Goal: Task Accomplishment & Management: Use online tool/utility

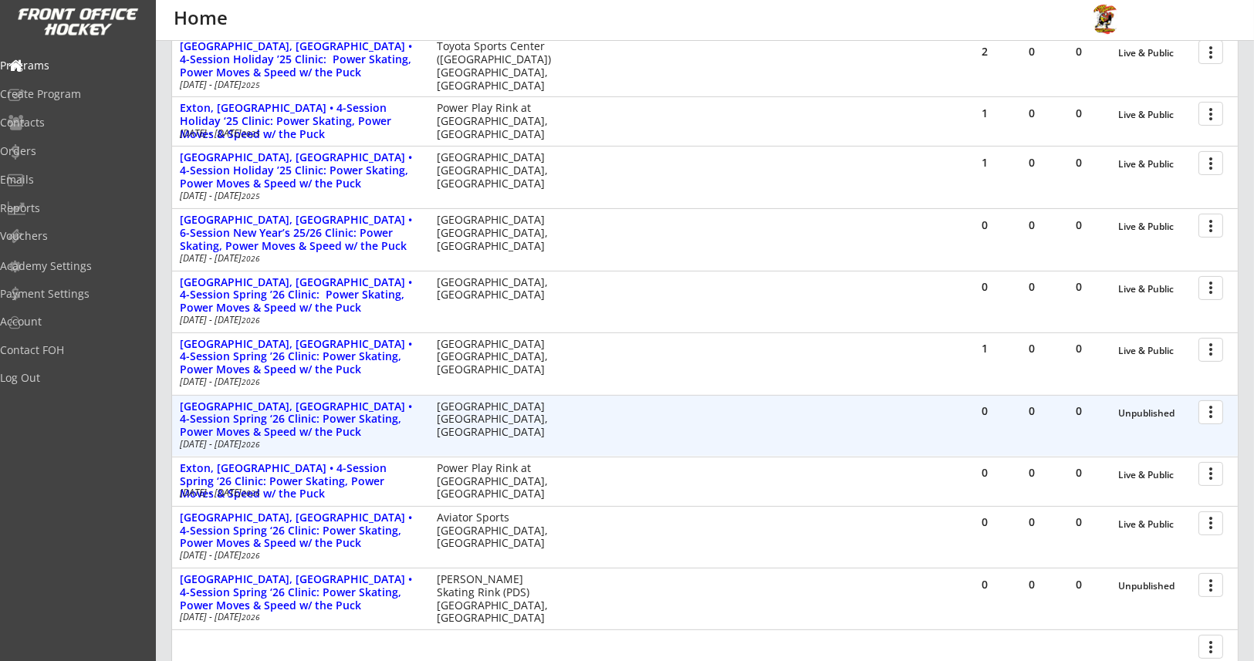
scroll to position [604, 0]
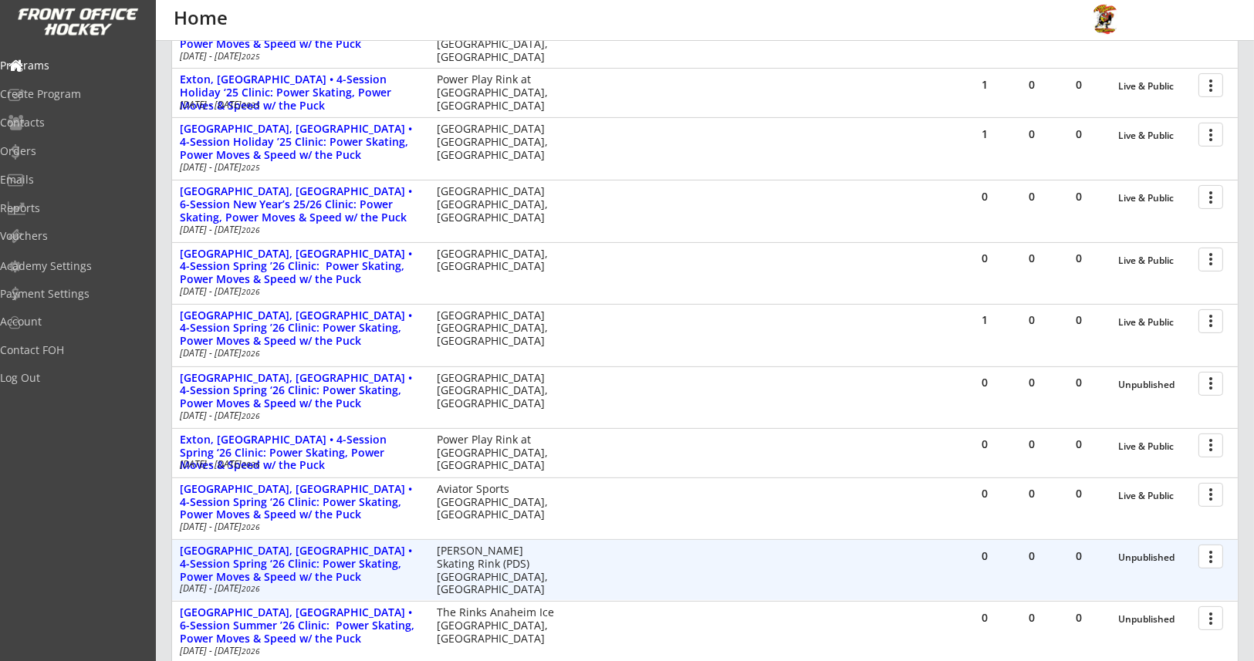
click at [1214, 555] on div at bounding box center [1213, 555] width 27 height 27
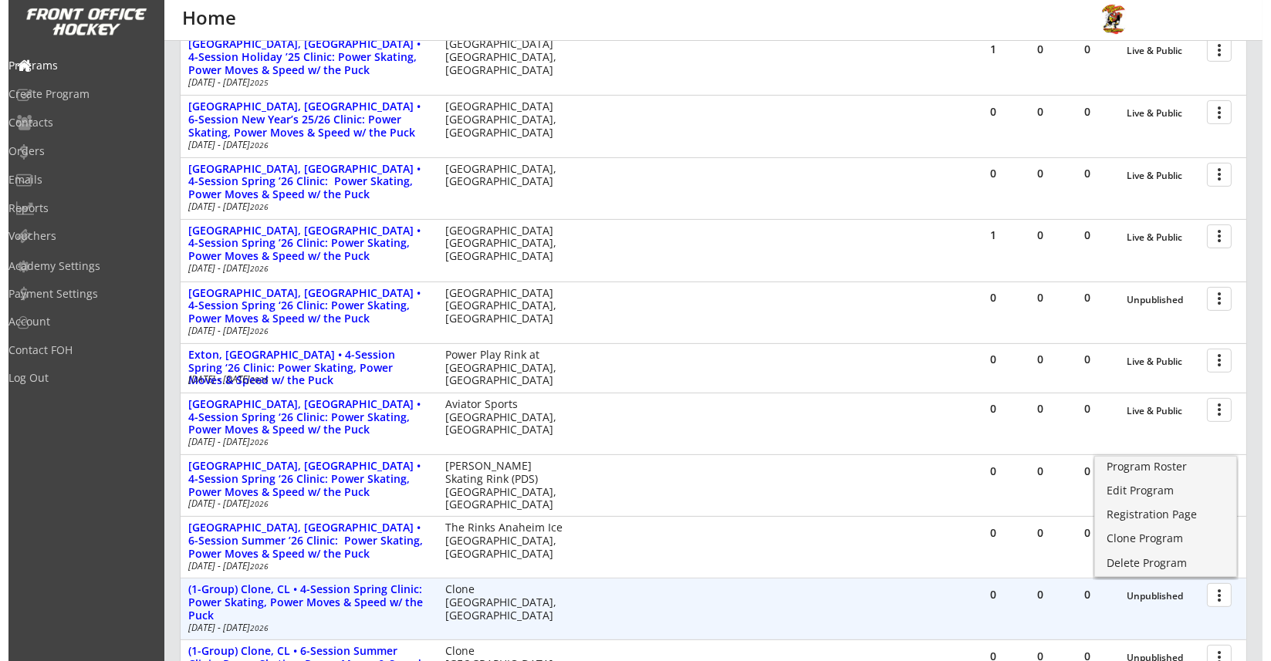
scroll to position [720, 0]
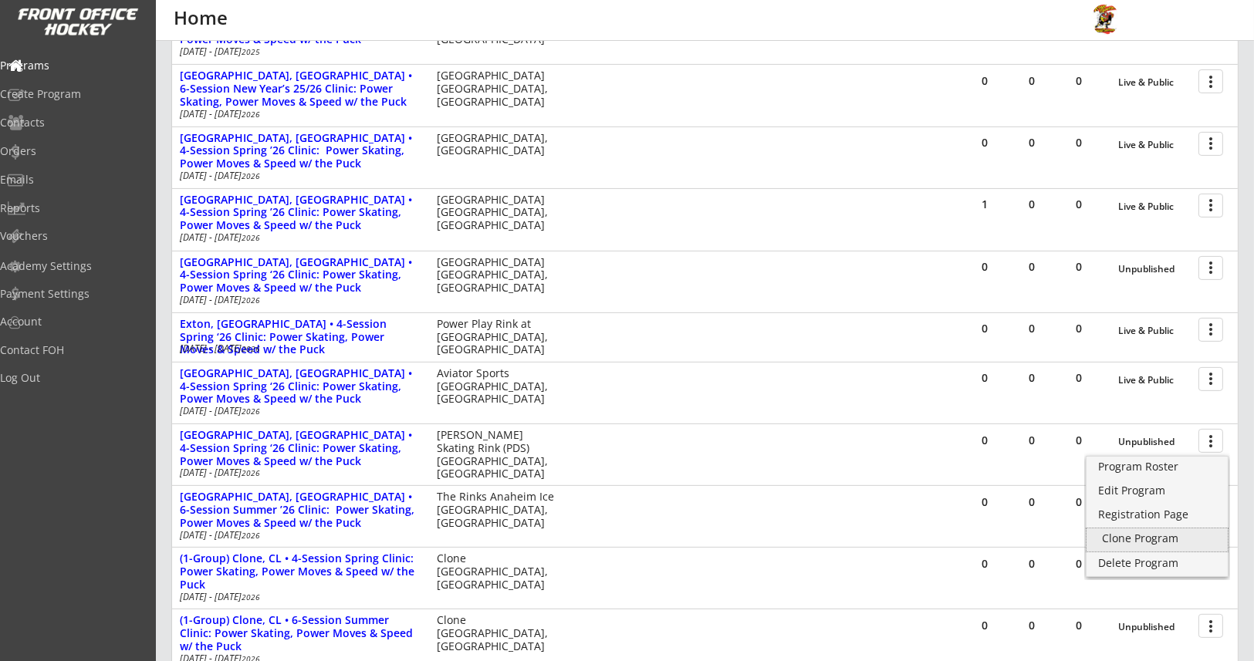
click at [1138, 541] on div "Clone Program" at bounding box center [1157, 538] width 110 height 11
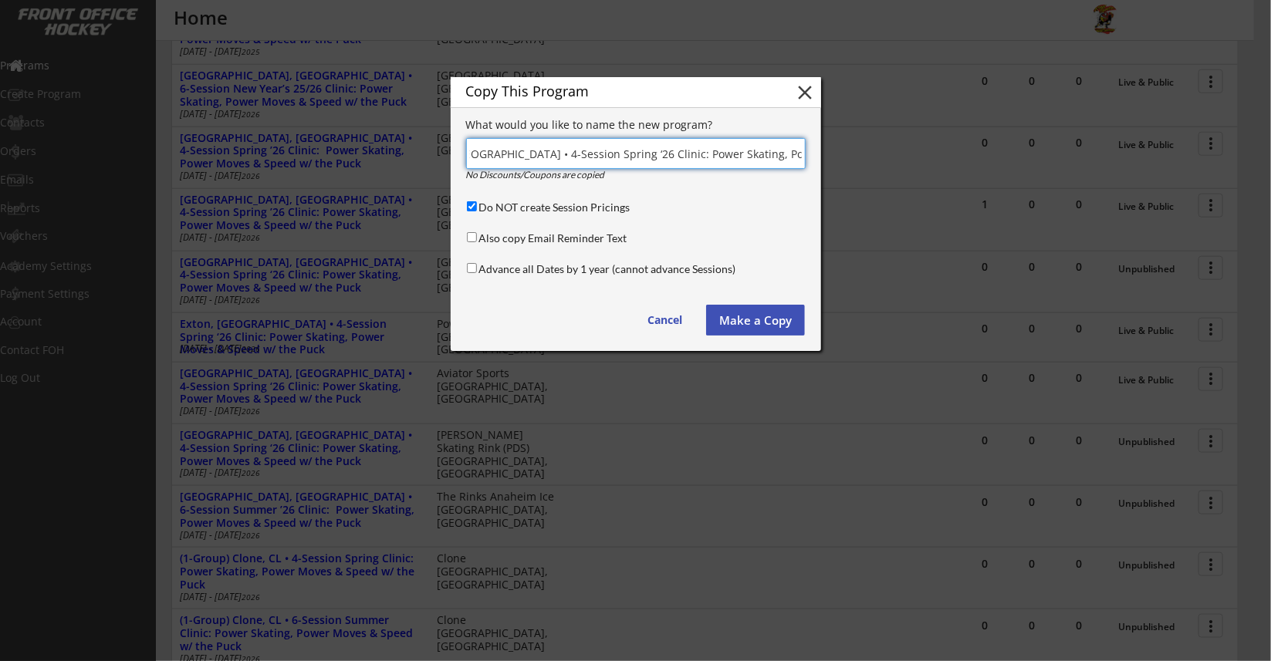
scroll to position [0, 128]
type input "[GEOGRAPHIC_DATA], [GEOGRAPHIC_DATA] • 4-Session Spring ‘26 Clinic: Power Skati…"
click at [471, 263] on input "Advance all Dates by 1 year (cannot advance Sessions)" at bounding box center [472, 268] width 10 height 10
checkbox input "true"
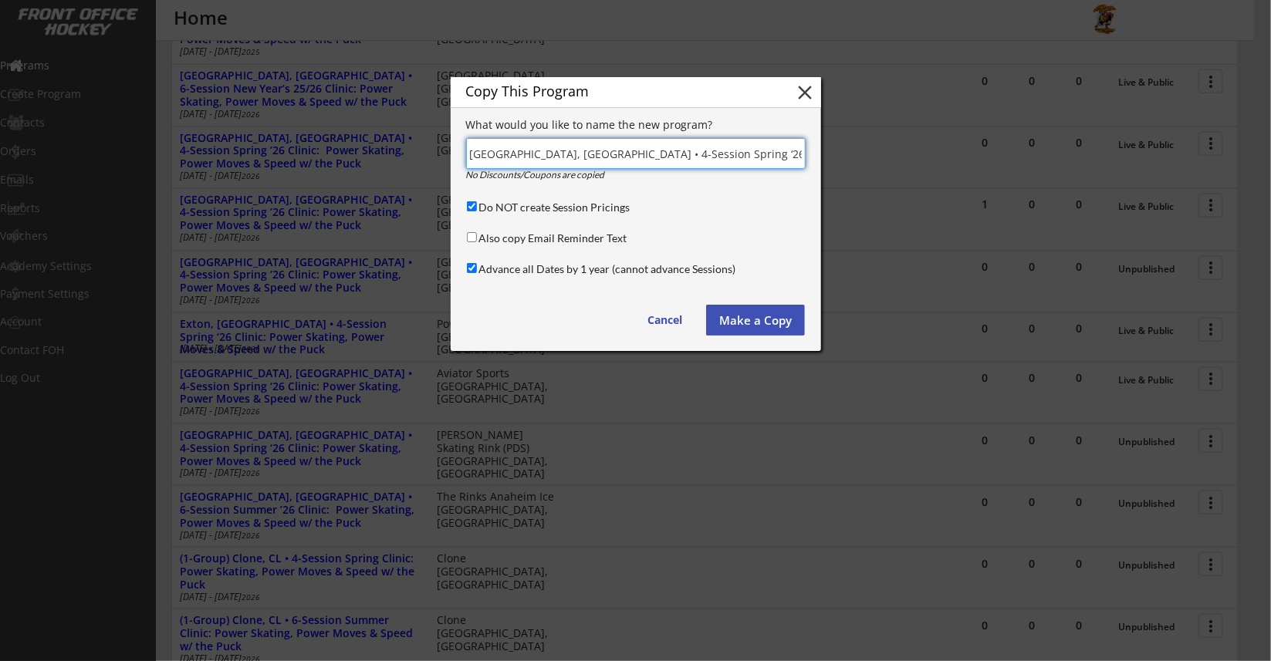
click at [643, 153] on input "input" at bounding box center [635, 153] width 339 height 31
click at [601, 147] on input "input" at bounding box center [635, 153] width 339 height 31
type input "[GEOGRAPHIC_DATA], [GEOGRAPHIC_DATA] • 4-Session Holiday‘25 Clinic: Power Skati…"
click at [473, 263] on input "Advance all Dates by 1 year (cannot advance Sessions)" at bounding box center [472, 268] width 10 height 10
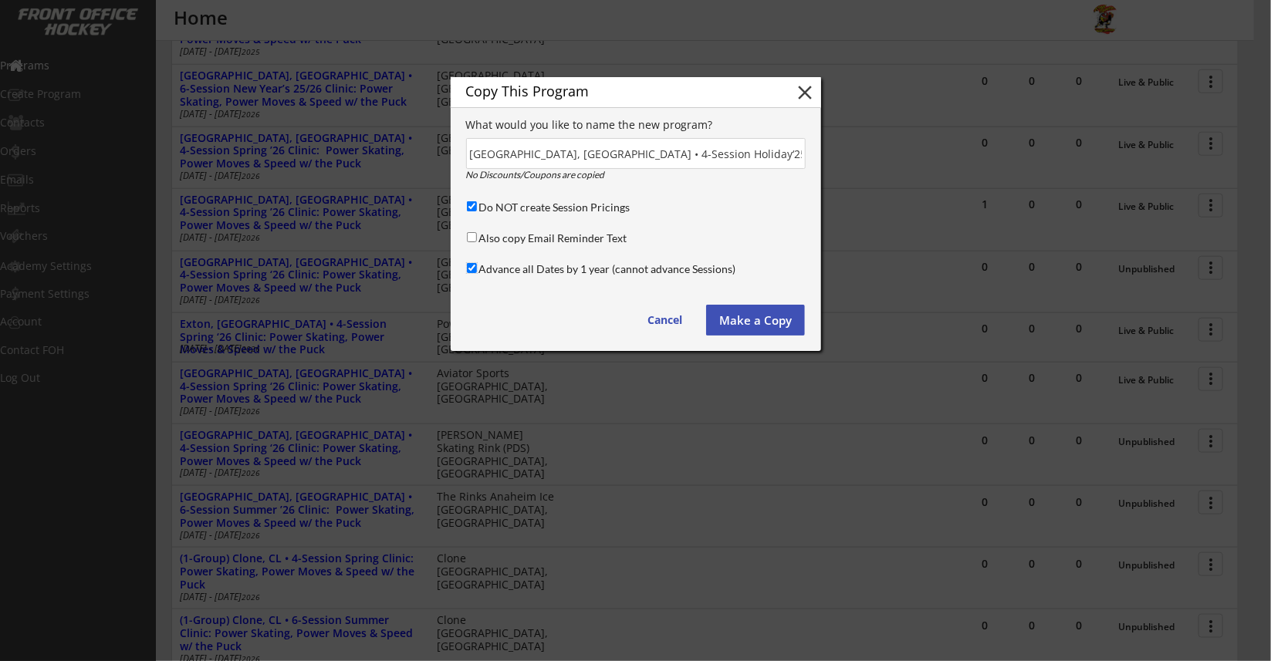
checkbox input "false"
click at [750, 322] on button "Make a Copy" at bounding box center [755, 320] width 99 height 31
type input "(Copy)"
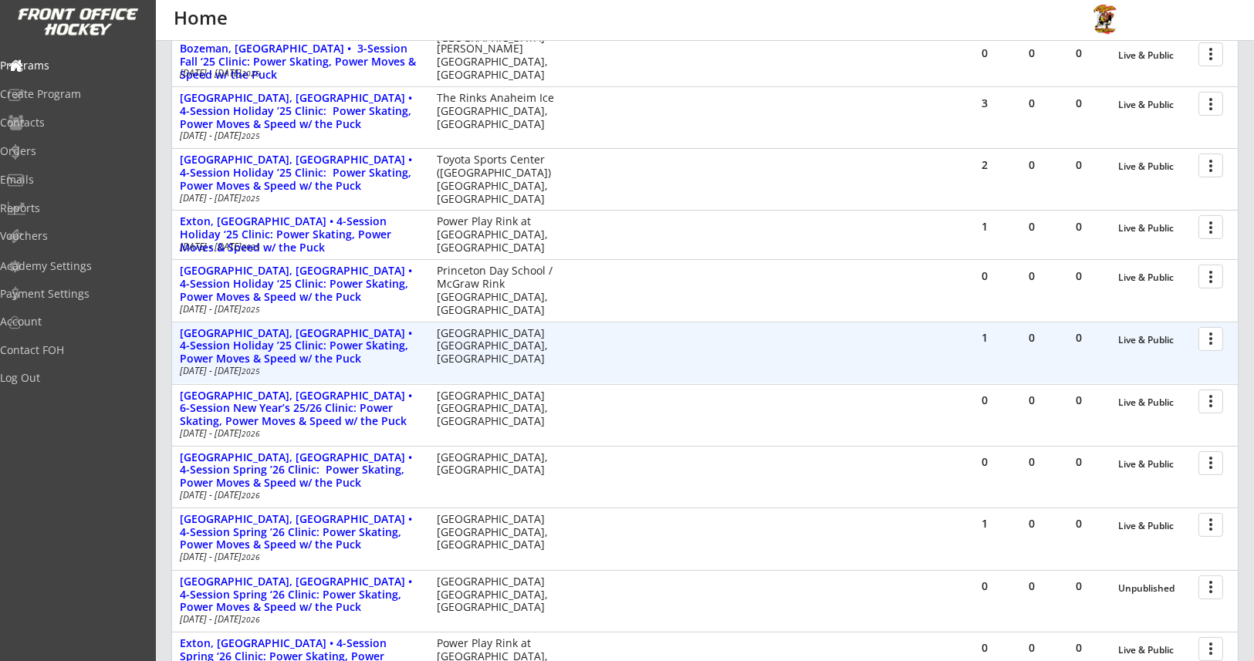
scroll to position [346, 0]
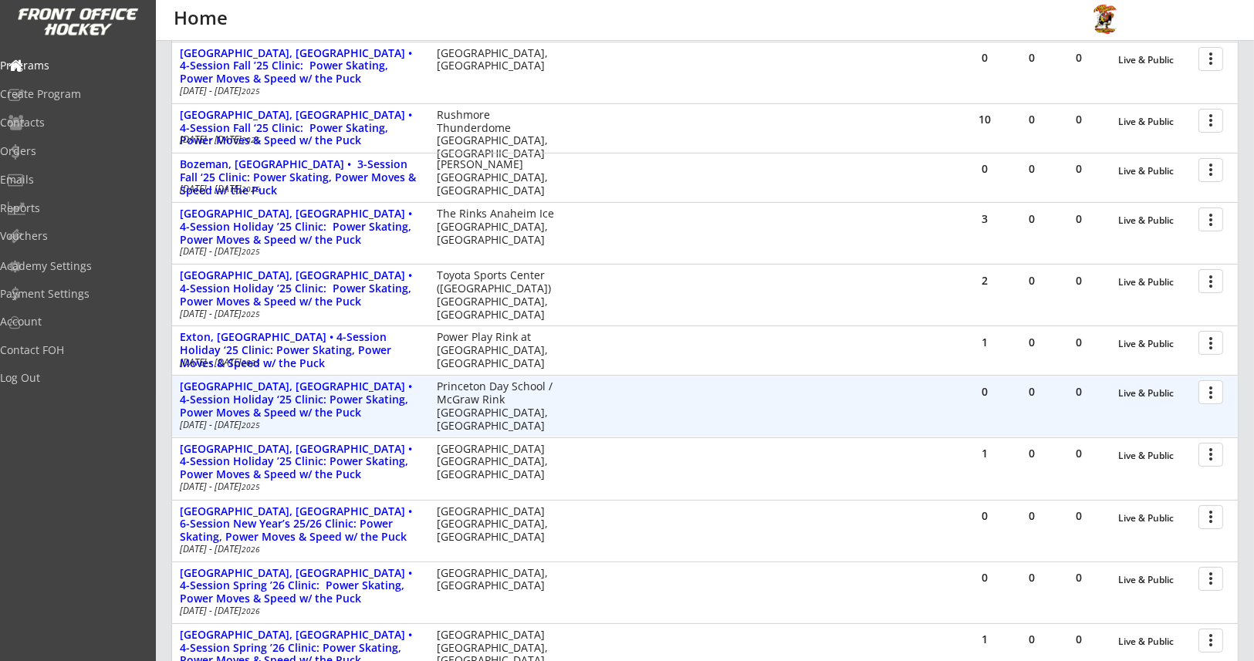
click at [1207, 390] on div at bounding box center [1213, 391] width 27 height 27
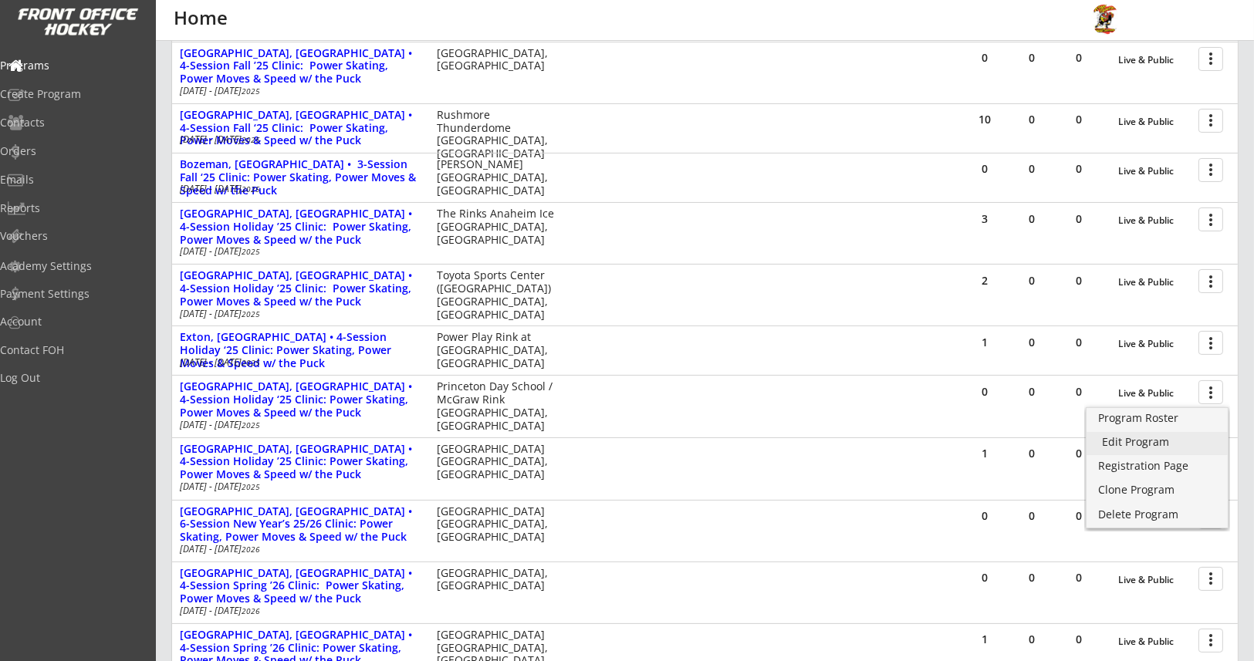
click at [1148, 439] on div "Edit Program" at bounding box center [1157, 442] width 110 height 11
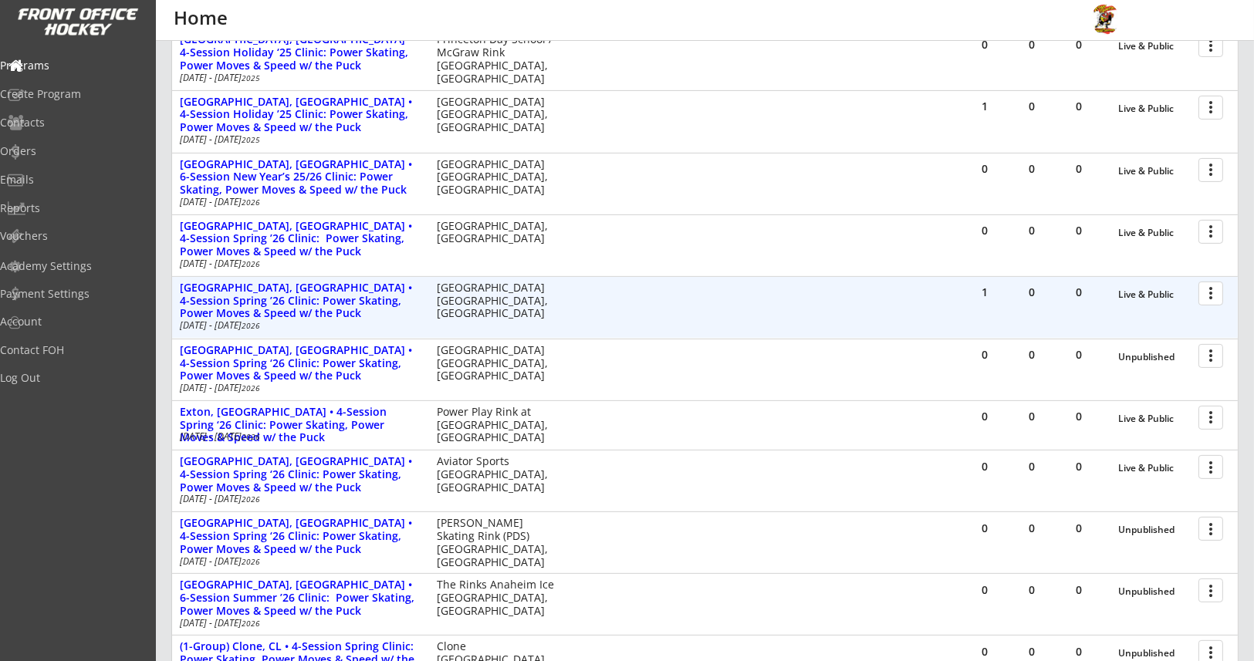
scroll to position [694, 0]
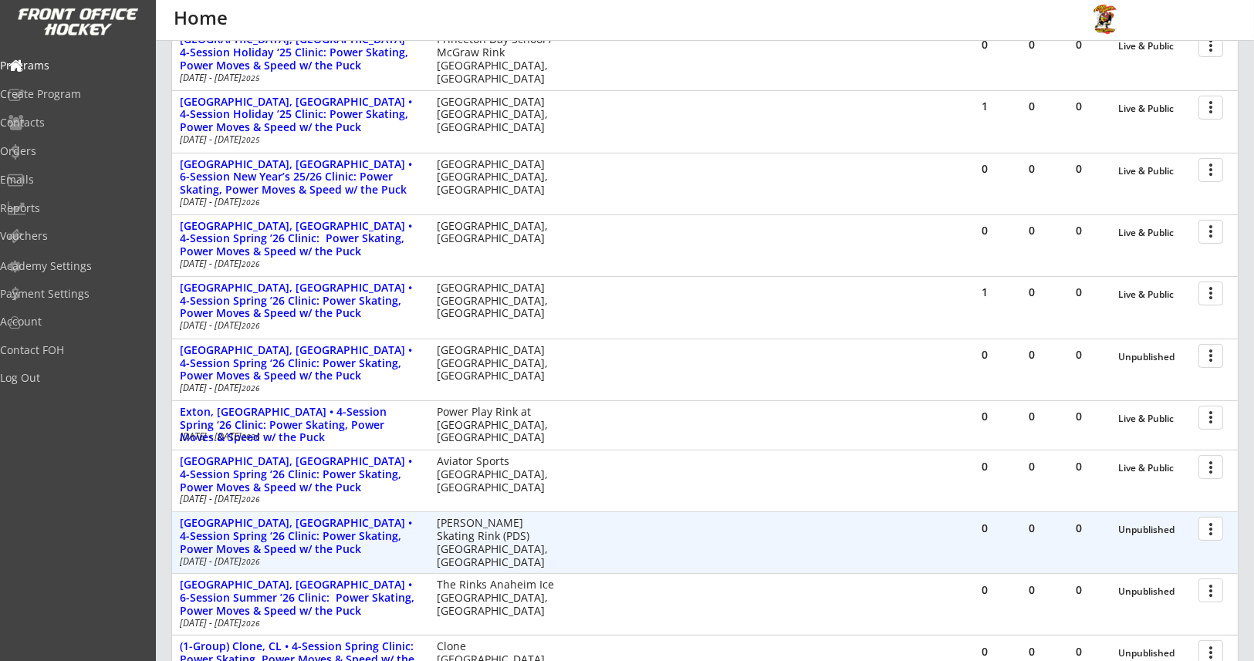
click at [1217, 529] on div at bounding box center [1213, 528] width 27 height 27
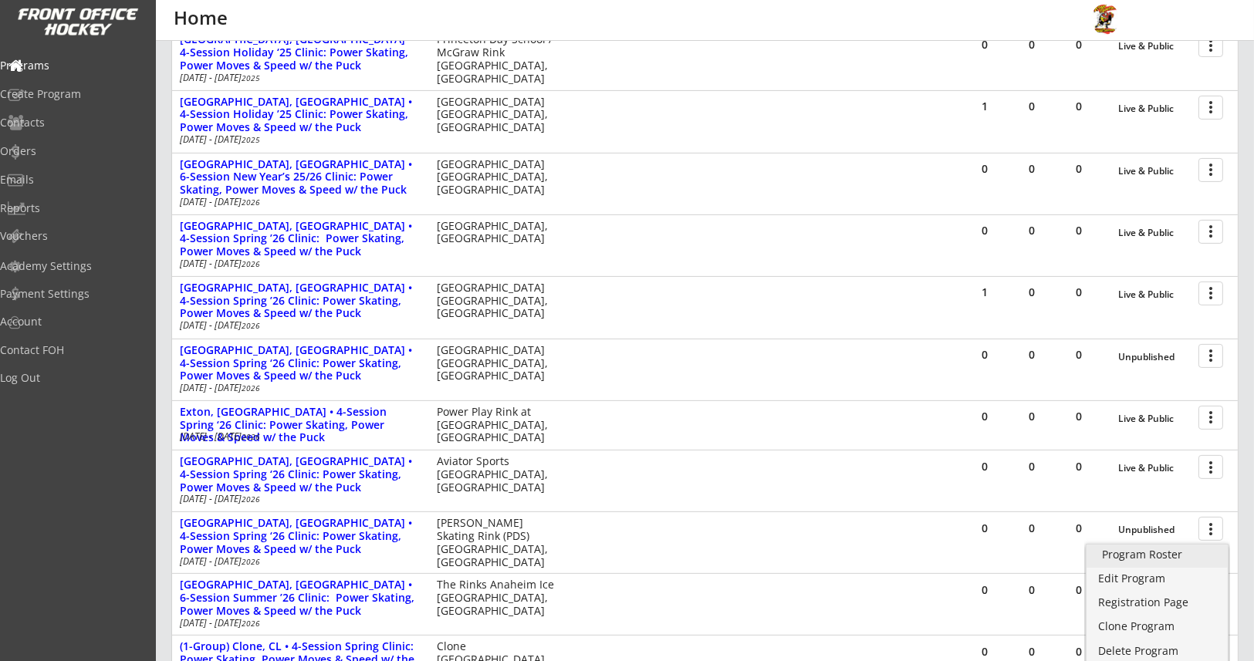
click at [1162, 552] on div "Program Roster" at bounding box center [1157, 554] width 110 height 11
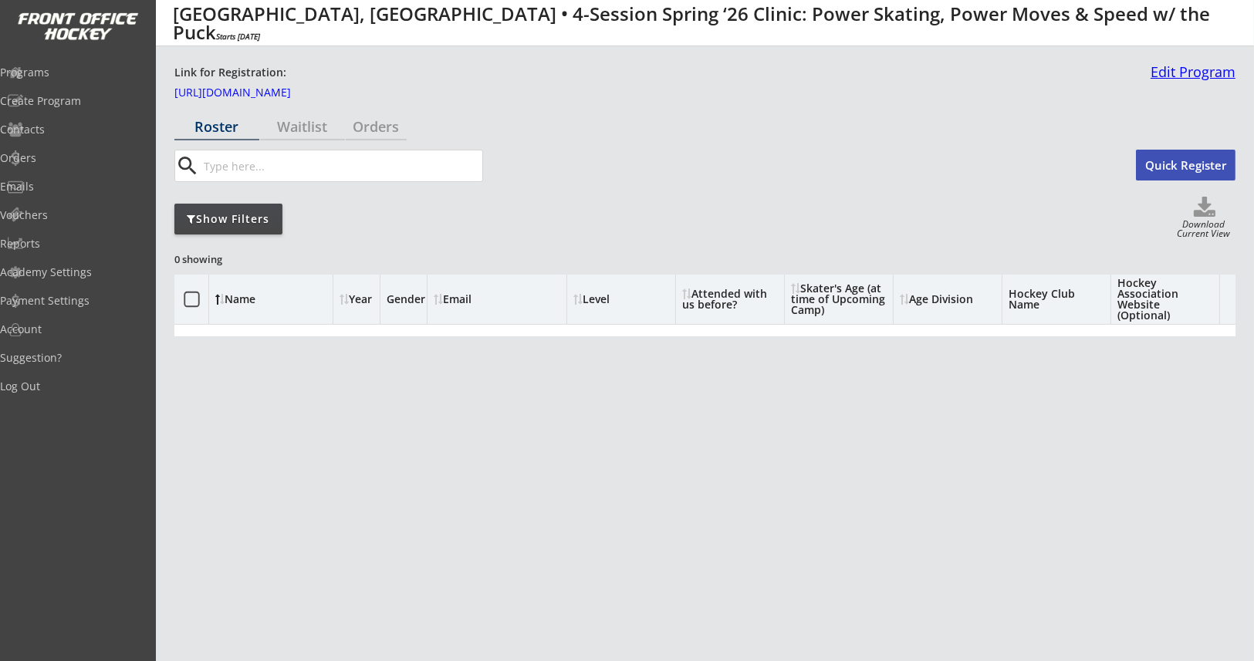
click at [1162, 79] on link "Edit Program" at bounding box center [1189, 78] width 91 height 27
